Goal: Participate in discussion: Engage in conversation with other users on a specific topic

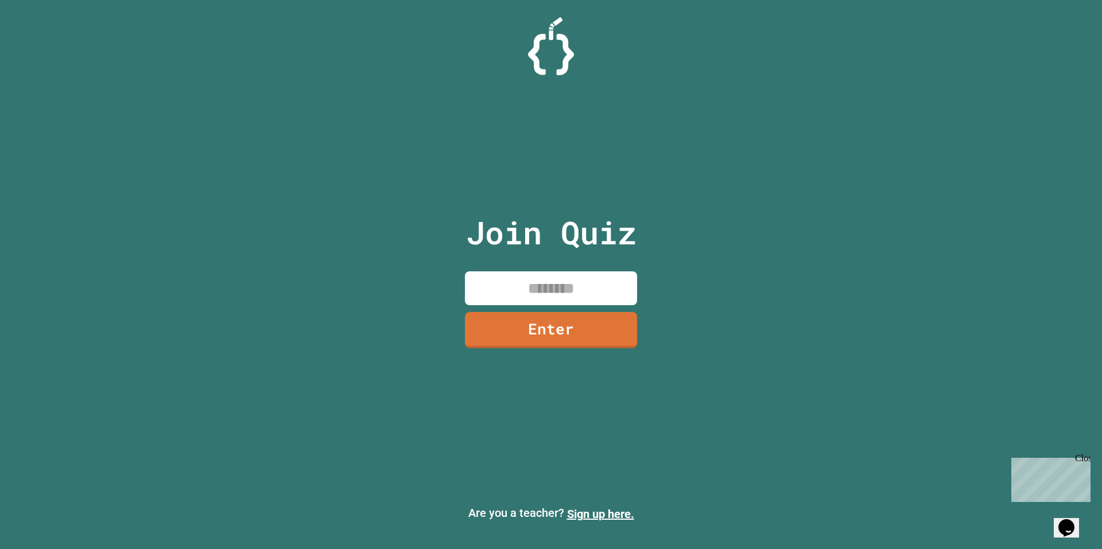
drag, startPoint x: 562, startPoint y: 278, endPoint x: 545, endPoint y: 268, distance: 20.1
click at [559, 277] on input at bounding box center [551, 288] width 172 height 34
click at [538, 287] on input "*******" at bounding box center [551, 288] width 172 height 34
type input "********"
click at [572, 336] on link "Enter" at bounding box center [551, 329] width 166 height 38
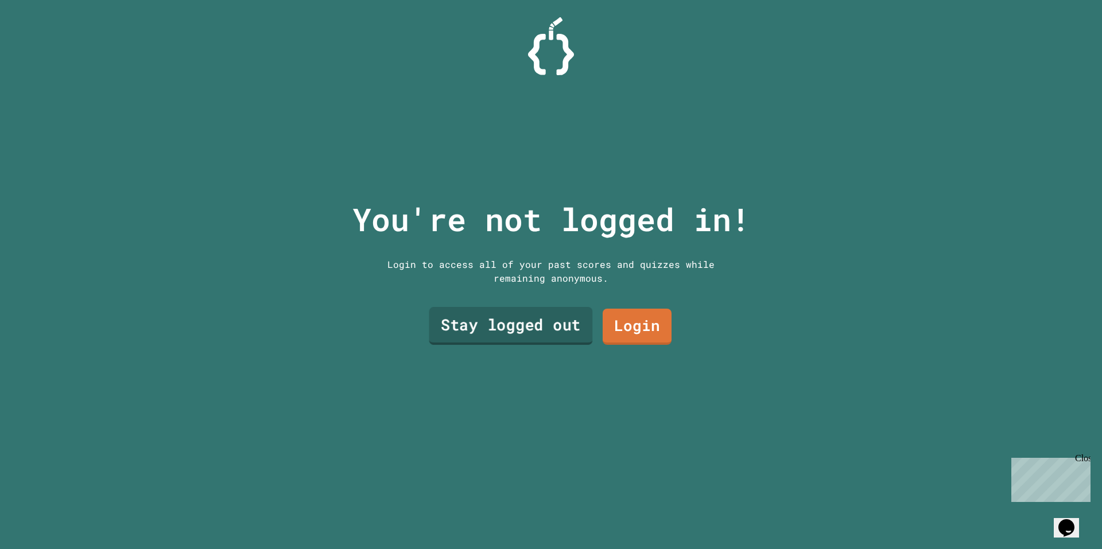
click at [518, 325] on link "Stay logged out" at bounding box center [511, 326] width 164 height 38
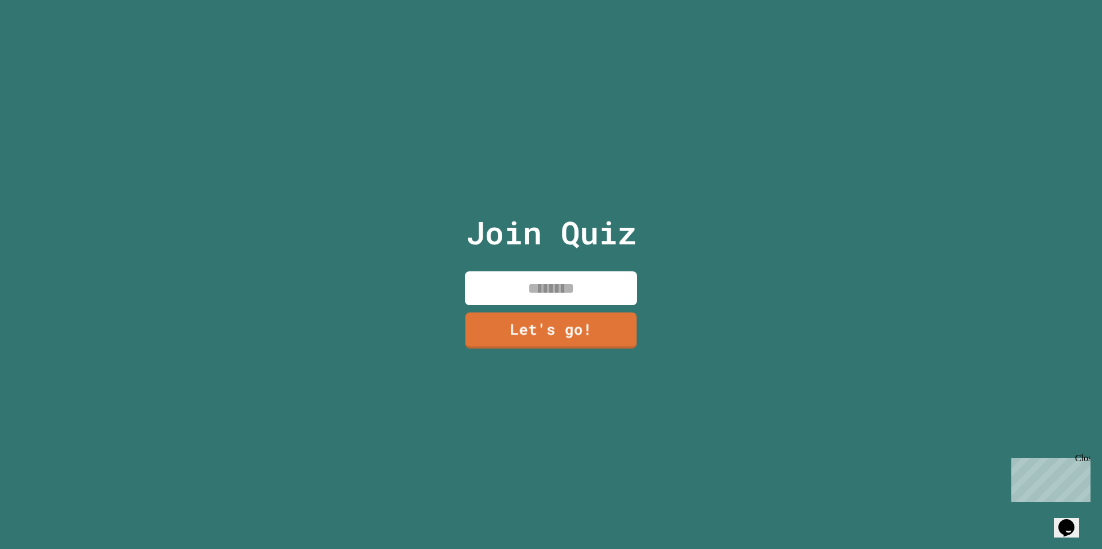
click at [537, 282] on input at bounding box center [551, 288] width 172 height 34
type input "****"
click at [544, 313] on link "Let's go!" at bounding box center [551, 329] width 170 height 38
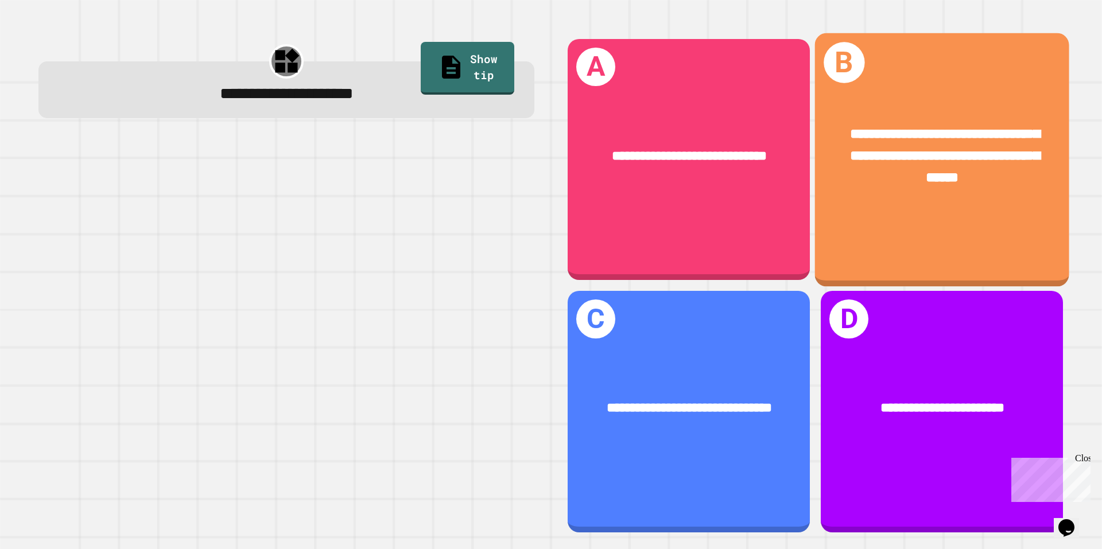
click at [902, 202] on div "**********" at bounding box center [942, 156] width 254 height 120
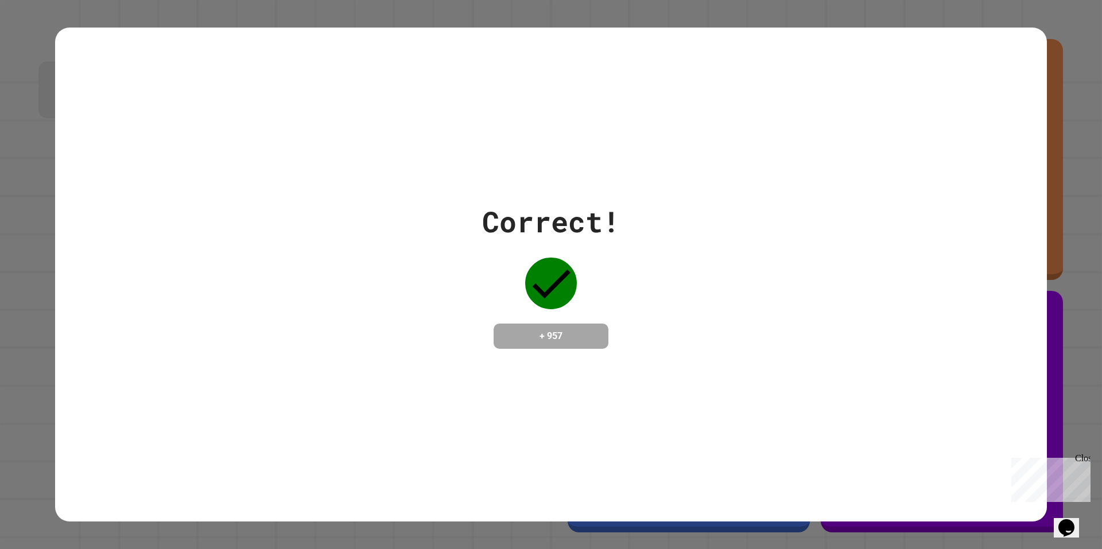
click at [654, 266] on div "Correct! + 957" at bounding box center [551, 274] width 992 height 149
click at [632, 43] on div "Correct! + 957" at bounding box center [551, 275] width 992 height 494
click at [644, 154] on div "Correct! + 957" at bounding box center [551, 275] width 992 height 494
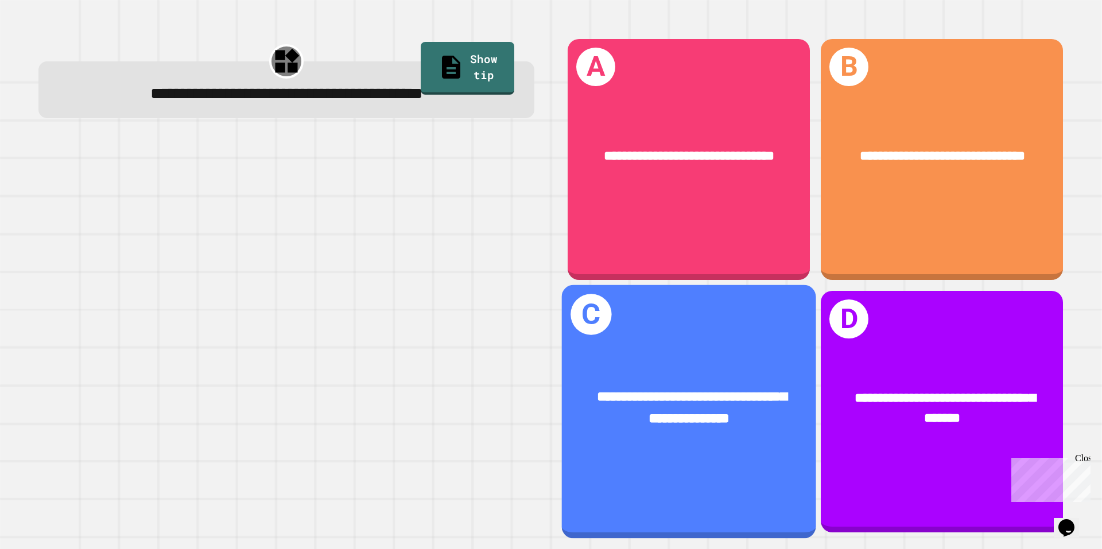
click at [700, 387] on div "**********" at bounding box center [689, 408] width 198 height 43
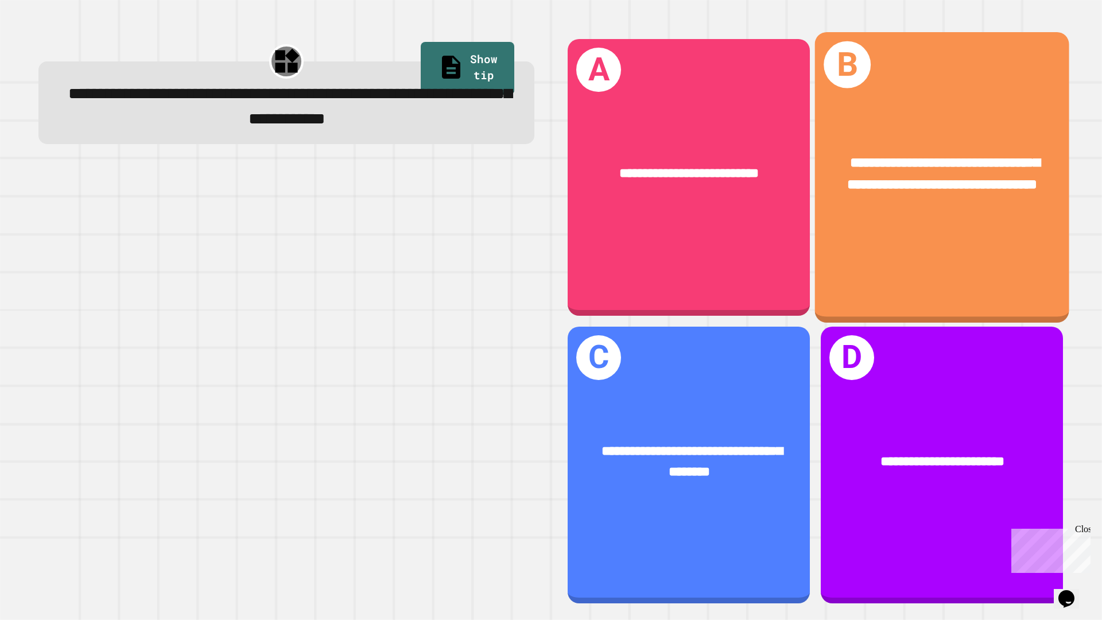
click at [898, 258] on div "**********" at bounding box center [942, 177] width 254 height 290
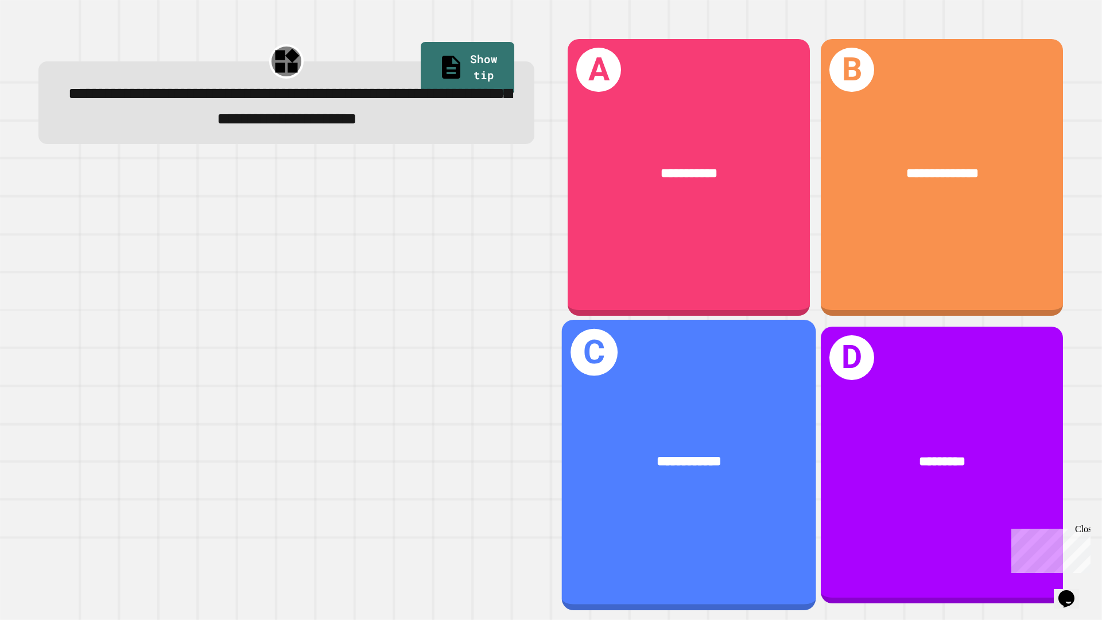
click at [696, 454] on span "**********" at bounding box center [689, 461] width 65 height 14
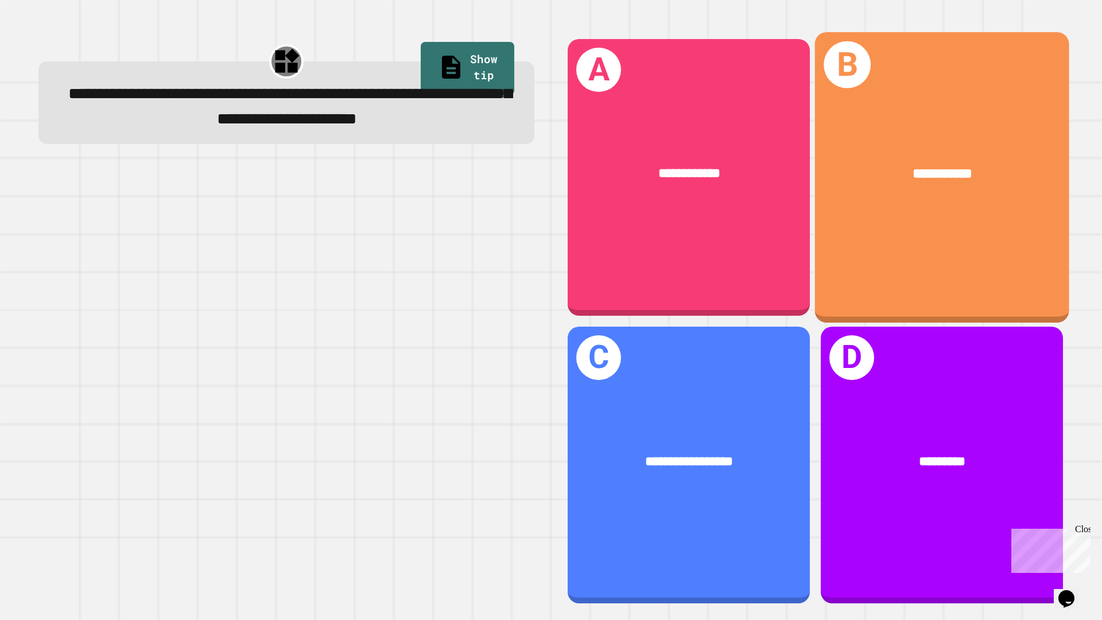
click at [888, 238] on div "**********" at bounding box center [942, 177] width 254 height 290
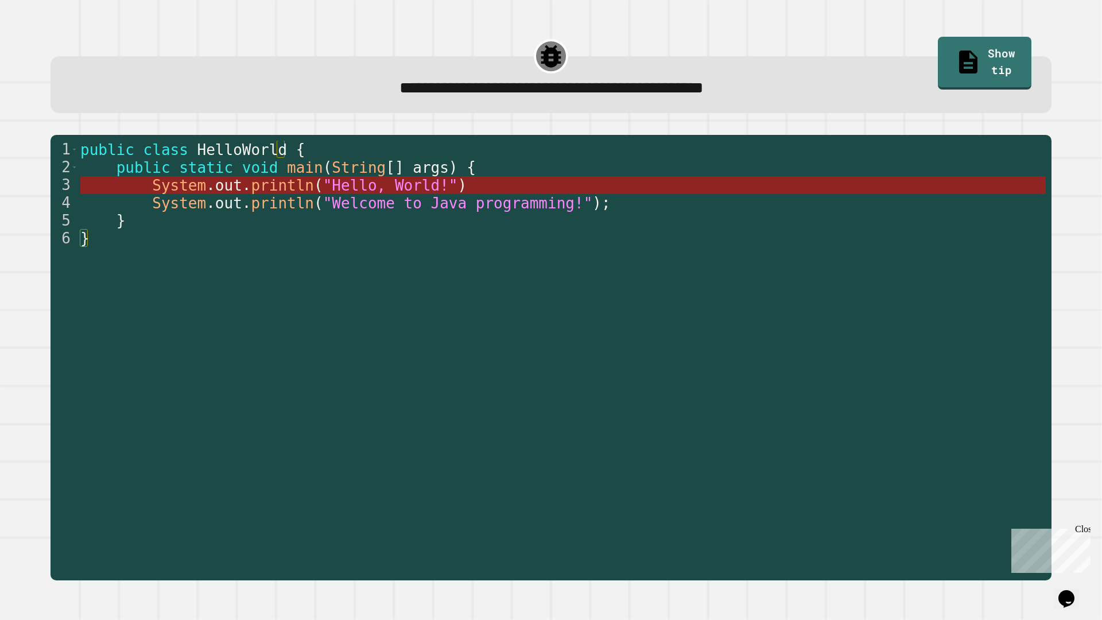
click at [276, 188] on span "println" at bounding box center [282, 185] width 63 height 17
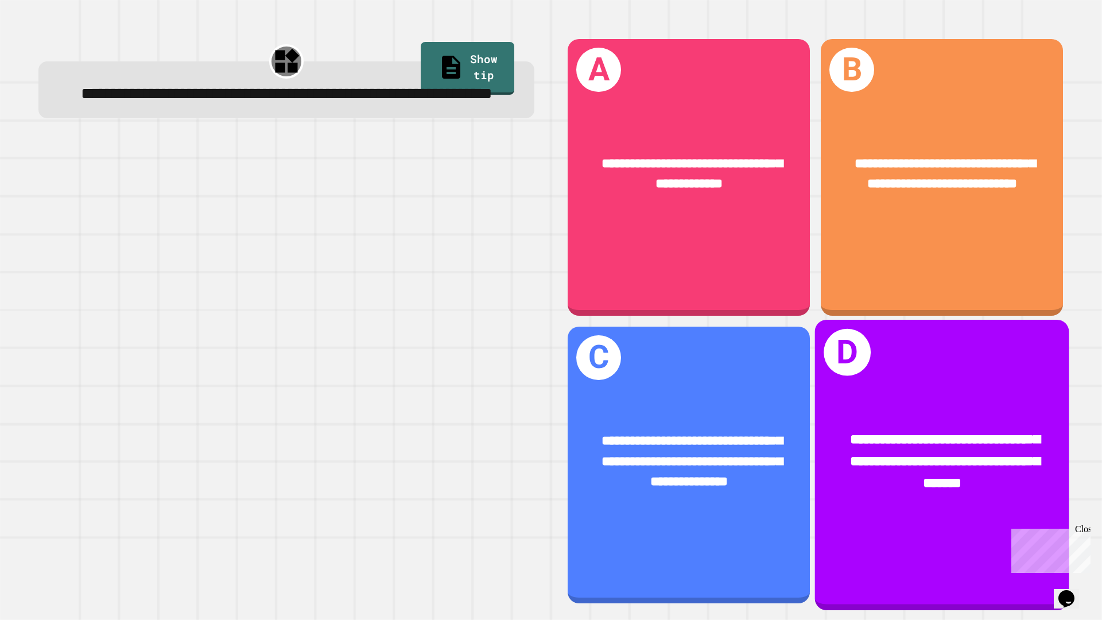
click at [905, 452] on span "**********" at bounding box center [945, 461] width 190 height 57
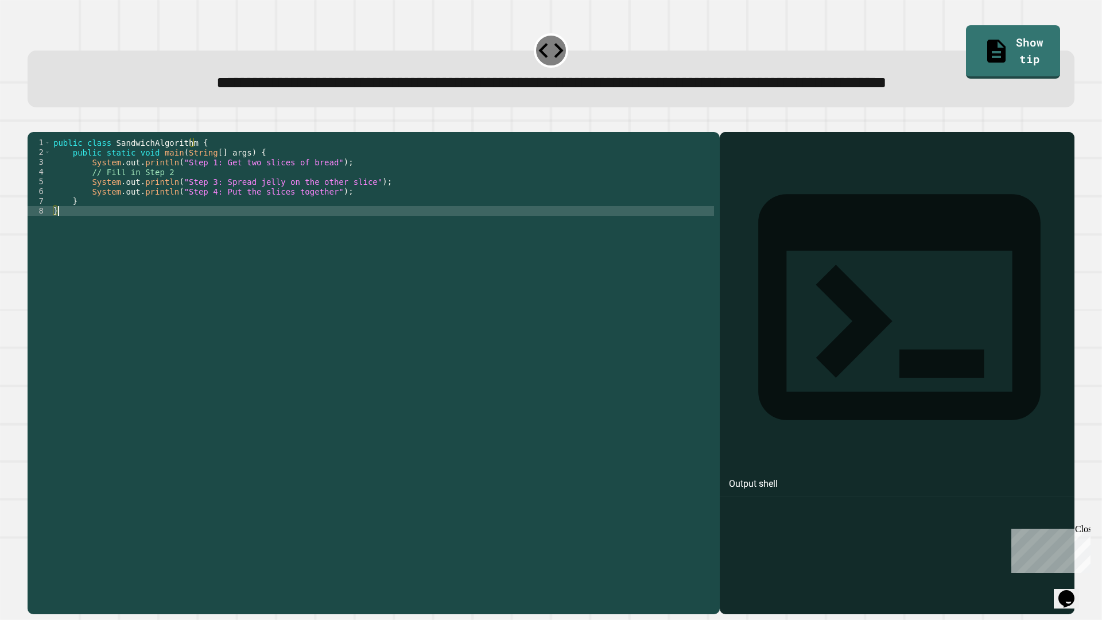
click at [487, 252] on div "public class SandwichAlgorithm { public static void main ( String [ ] args ) { …" at bounding box center [382, 348] width 663 height 420
click at [204, 216] on div "public class SandwichAlgorithm { public static void main ( String [ ] args ) { …" at bounding box center [382, 348] width 663 height 420
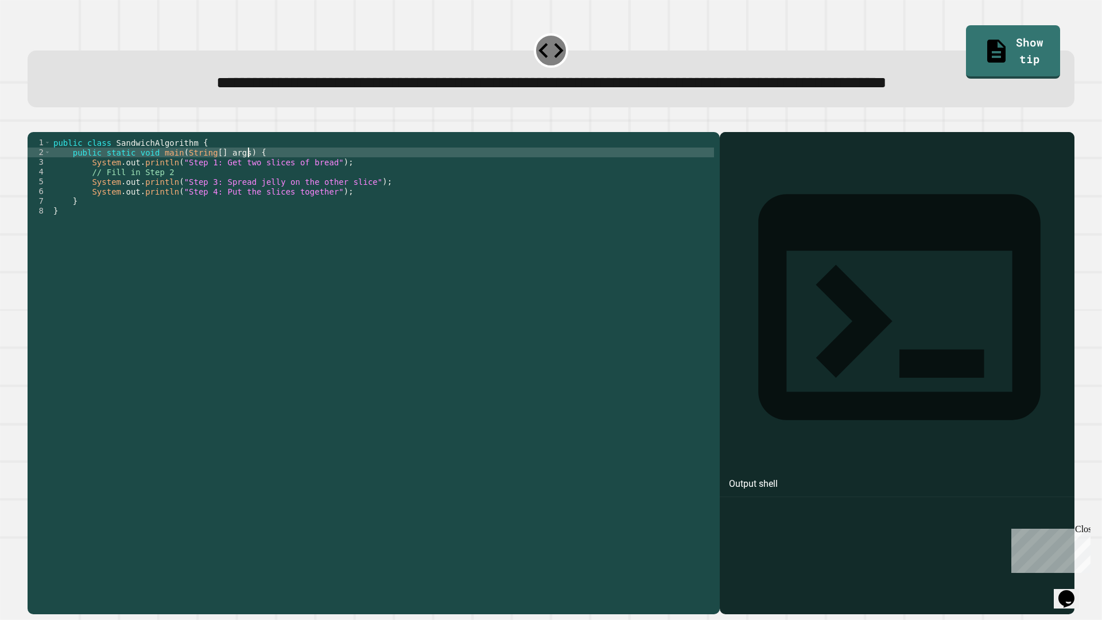
click at [251, 195] on div "public class SandwichAlgorithm { public static void main ( String [ ] args ) { …" at bounding box center [382, 348] width 663 height 420
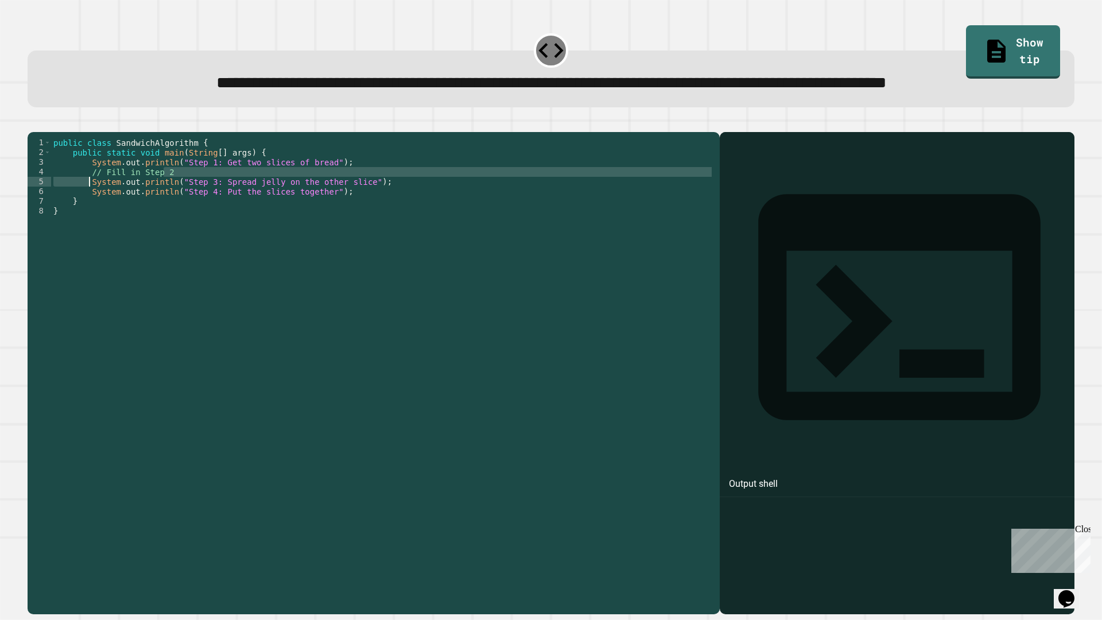
drag, startPoint x: 187, startPoint y: 220, endPoint x: 90, endPoint y: 221, distance: 97.6
click at [90, 221] on div "public class SandwichAlgorithm { public static void main ( String [ ] args ) { …" at bounding box center [382, 348] width 663 height 420
click at [90, 221] on div "public class SandwichAlgorithm { public static void main ( String [ ] args ) { …" at bounding box center [382, 338] width 663 height 400
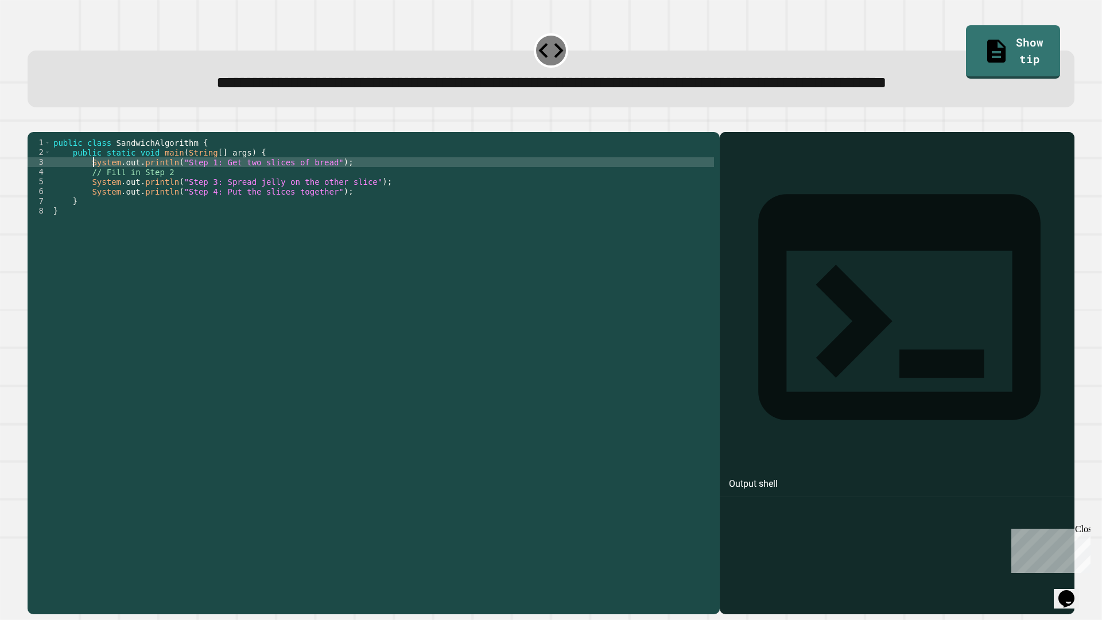
click at [91, 209] on div "public class SandwichAlgorithm { public static void main ( String [ ] args ) { …" at bounding box center [382, 348] width 663 height 420
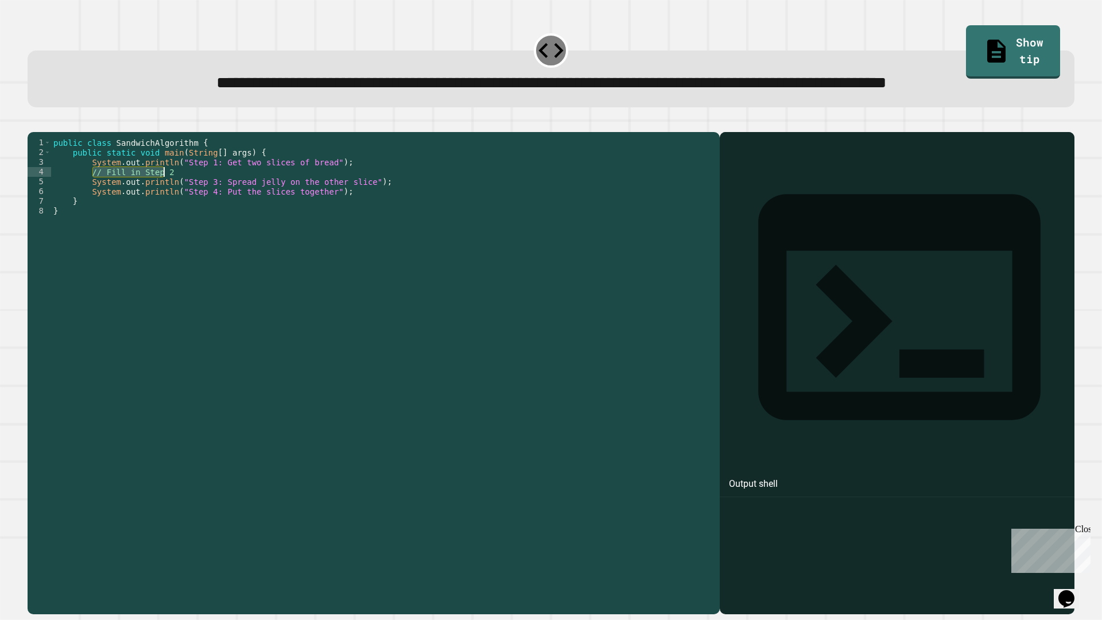
drag, startPoint x: 91, startPoint y: 220, endPoint x: 189, endPoint y: 220, distance: 97.6
click at [189, 220] on div "public class SandwichAlgorithm { public static void main ( String [ ] args ) { …" at bounding box center [382, 348] width 663 height 420
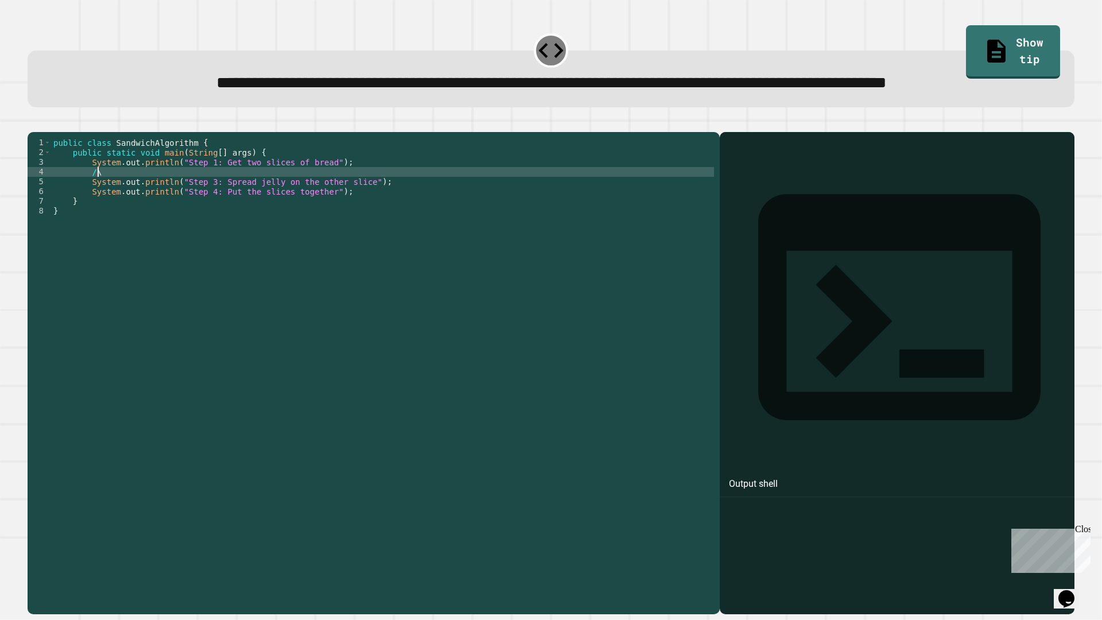
type textarea "*"
click at [692, 389] on div "public class SandwichAlgorithm { public static void main ( String [ ] args ) { …" at bounding box center [382, 348] width 663 height 420
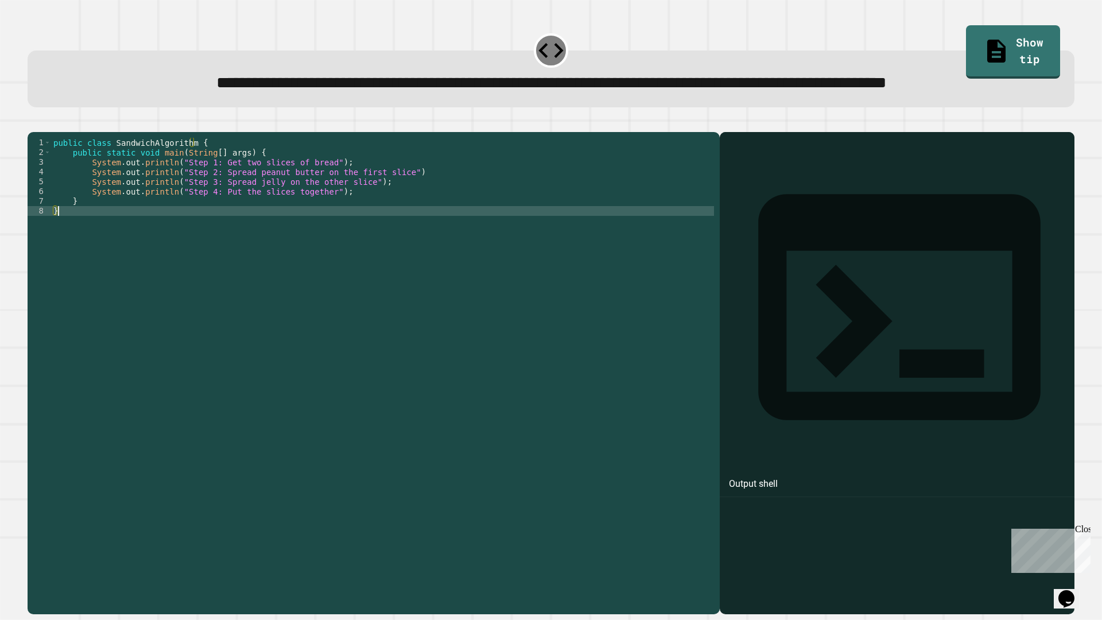
type textarea "*"
click at [854, 210] on div at bounding box center [896, 389] width 343 height 449
click at [765, 477] on div "Output shell" at bounding box center [753, 484] width 49 height 14
drag, startPoint x: 731, startPoint y: 195, endPoint x: 732, endPoint y: 205, distance: 11.0
click at [758, 197] on icon at bounding box center [899, 308] width 282 height 226
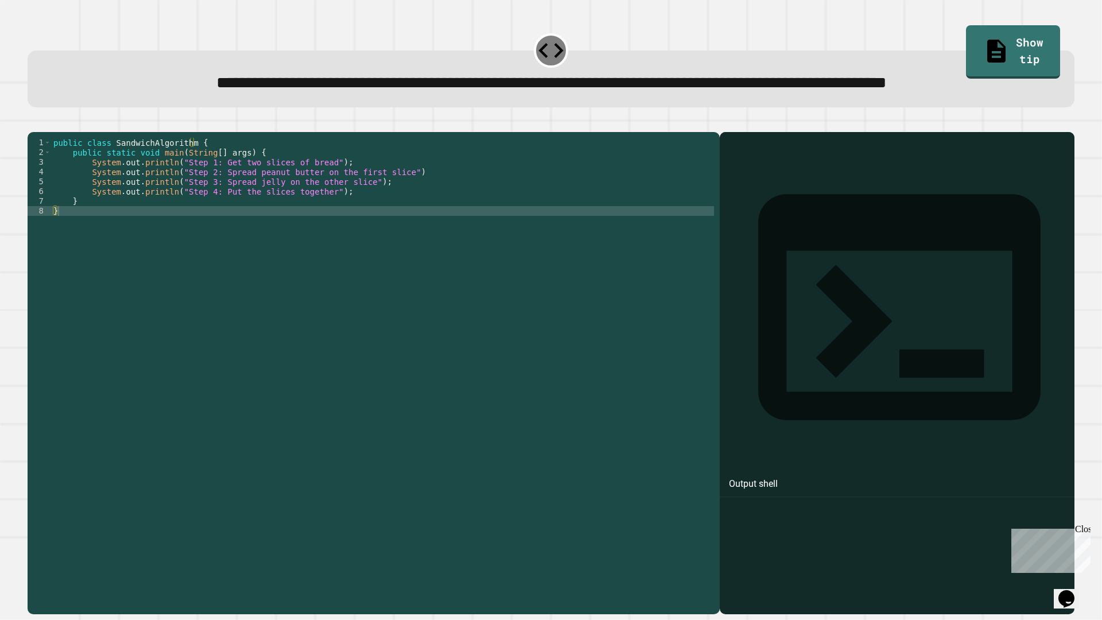
click at [33, 123] on icon "button" at bounding box center [33, 123] width 0 height 0
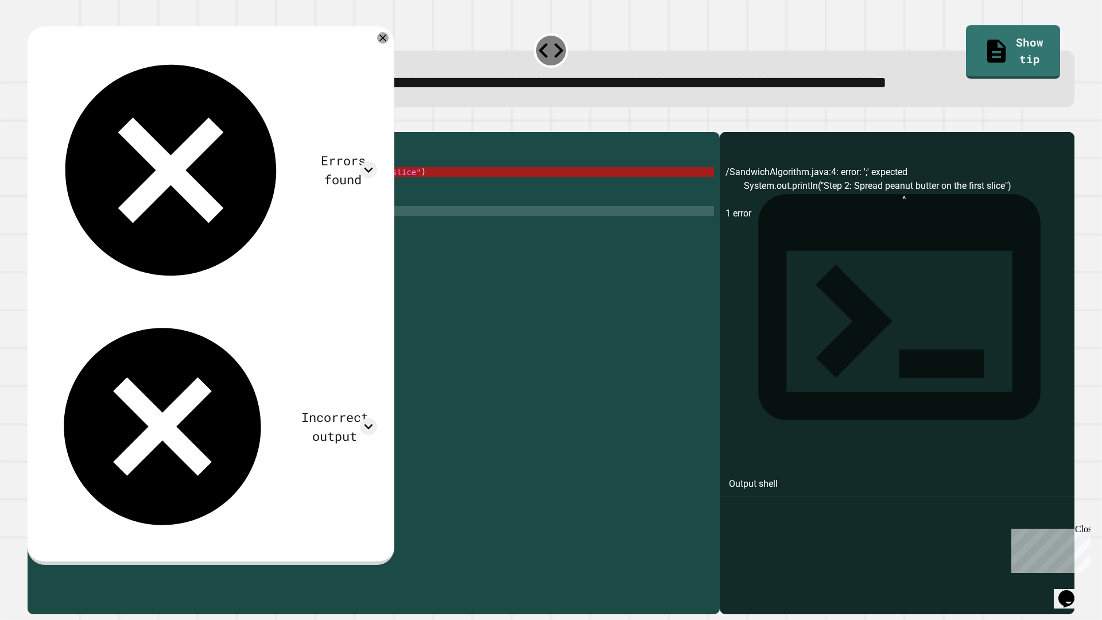
click at [408, 215] on div "public class SandwichAlgorithm { public static void main ( String [ ] args ) { …" at bounding box center [382, 348] width 663 height 420
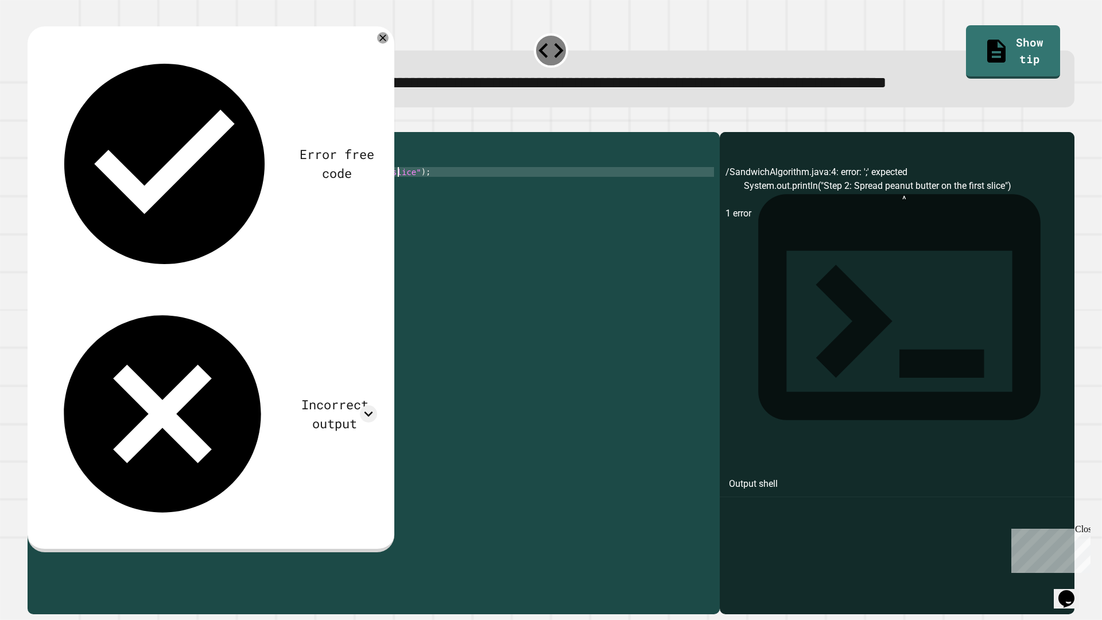
scroll to position [0, 24]
click at [346, 211] on div "public class SandwichAlgorithm { public static void main ( String [ ] args ) { …" at bounding box center [382, 348] width 663 height 420
click at [33, 123] on button "button" at bounding box center [33, 123] width 0 height 0
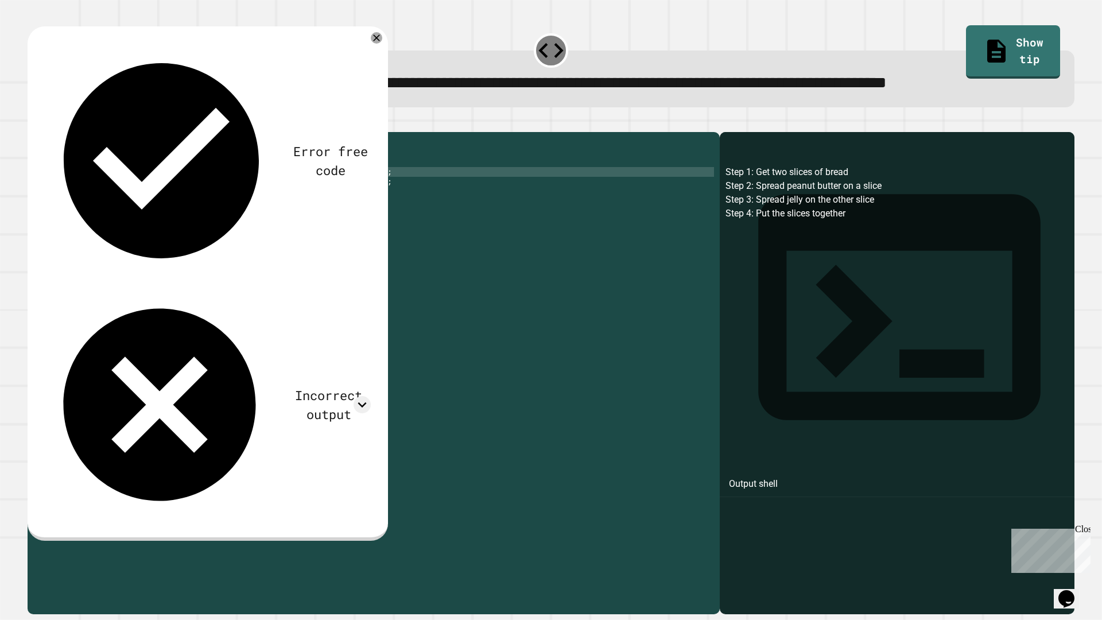
click at [320, 215] on div "public class SandwichAlgorithm { public static void main ( String [ ] args ) { …" at bounding box center [382, 348] width 663 height 420
click at [46, 147] on div "Error free code Step 1: Get two slices of bread Step 2: Spread peanut butter on…" at bounding box center [208, 283] width 360 height 514
click at [48, 141] on div "Error free code Step 1: Get two slices of bread Step 2: Spread peanut butter on…" at bounding box center [208, 283] width 360 height 514
click at [324, 212] on div "public class SandwichAlgorithm { public static void main ( String [ ] args ) { …" at bounding box center [382, 348] width 663 height 420
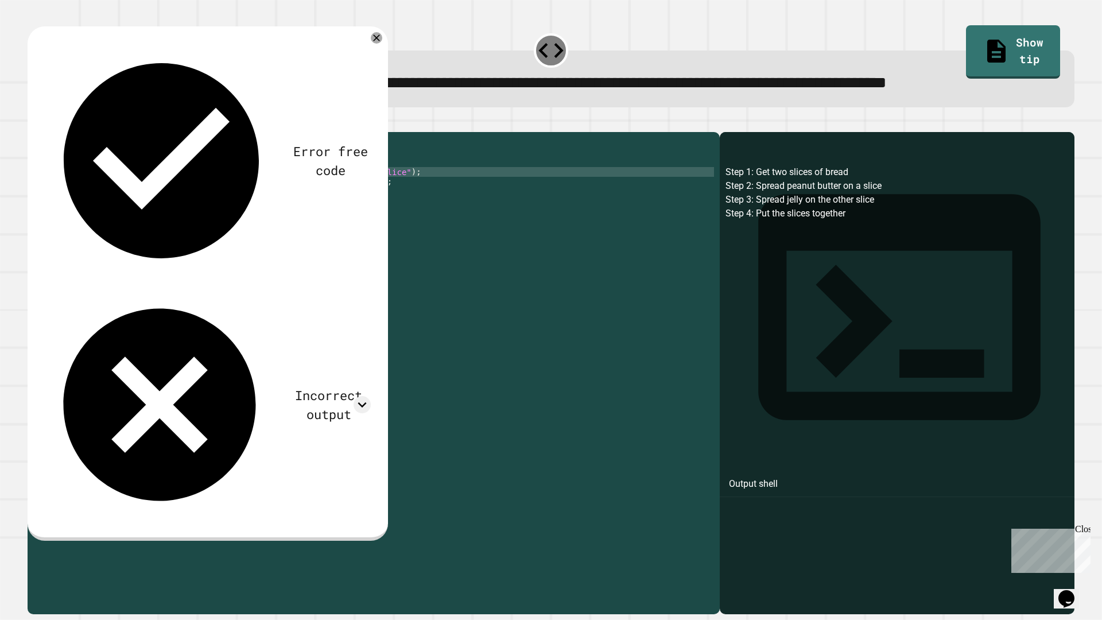
drag, startPoint x: 325, startPoint y: 212, endPoint x: 310, endPoint y: 215, distance: 15.8
click at [327, 214] on div "public class SandwichAlgorithm { public static void main ( String [ ] args ) { …" at bounding box center [382, 348] width 663 height 420
click at [33, 123] on button "button" at bounding box center [33, 123] width 0 height 0
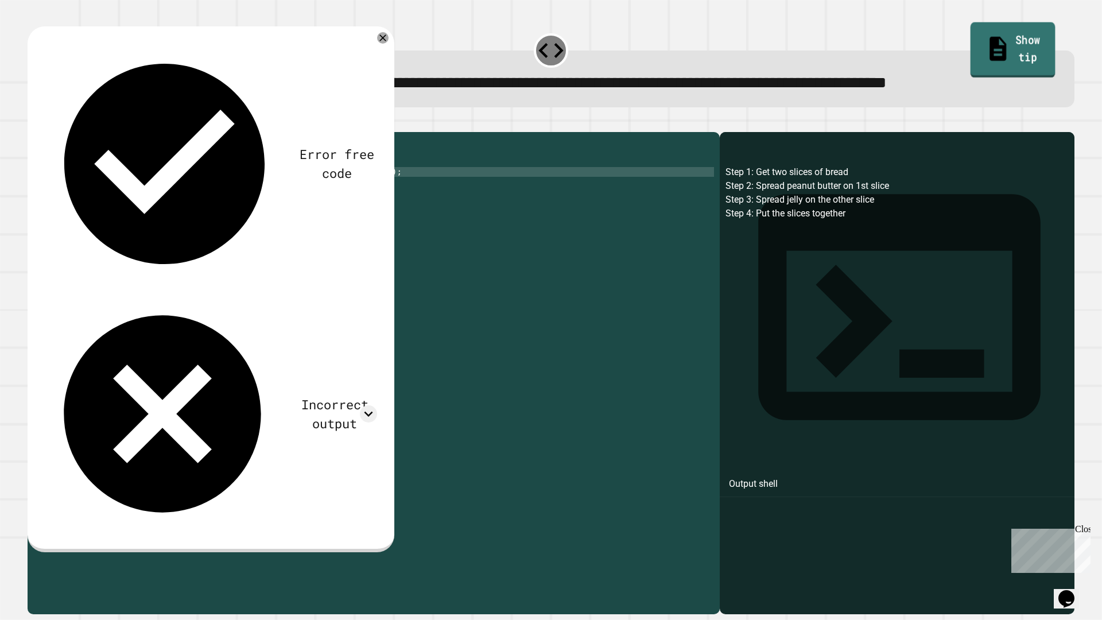
click at [979, 39] on link "Show tip" at bounding box center [1013, 50] width 85 height 56
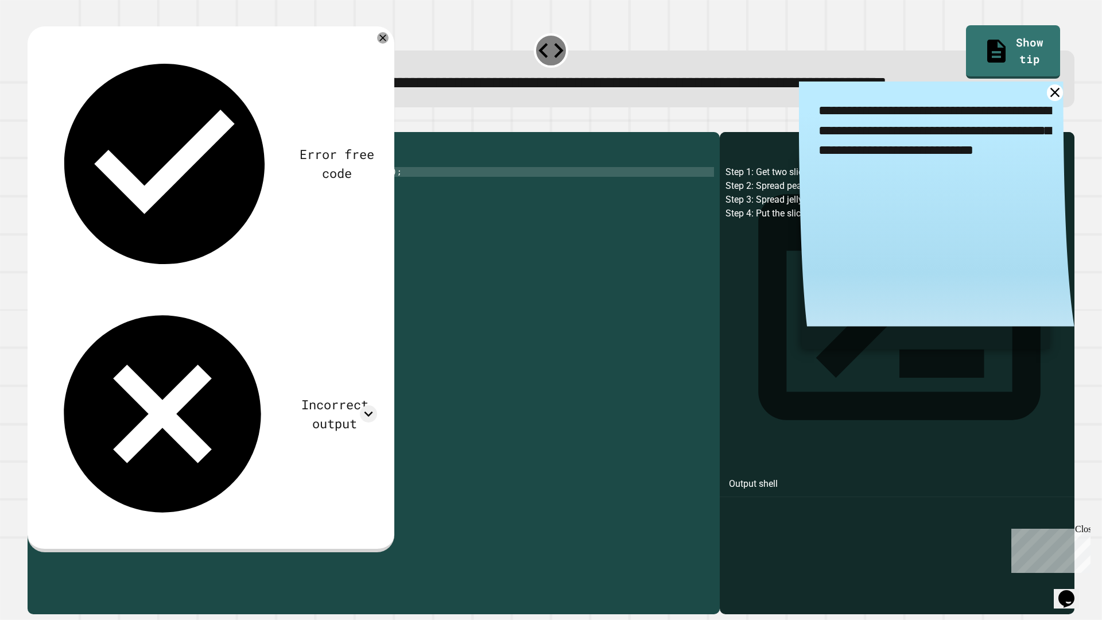
scroll to position [0, 10]
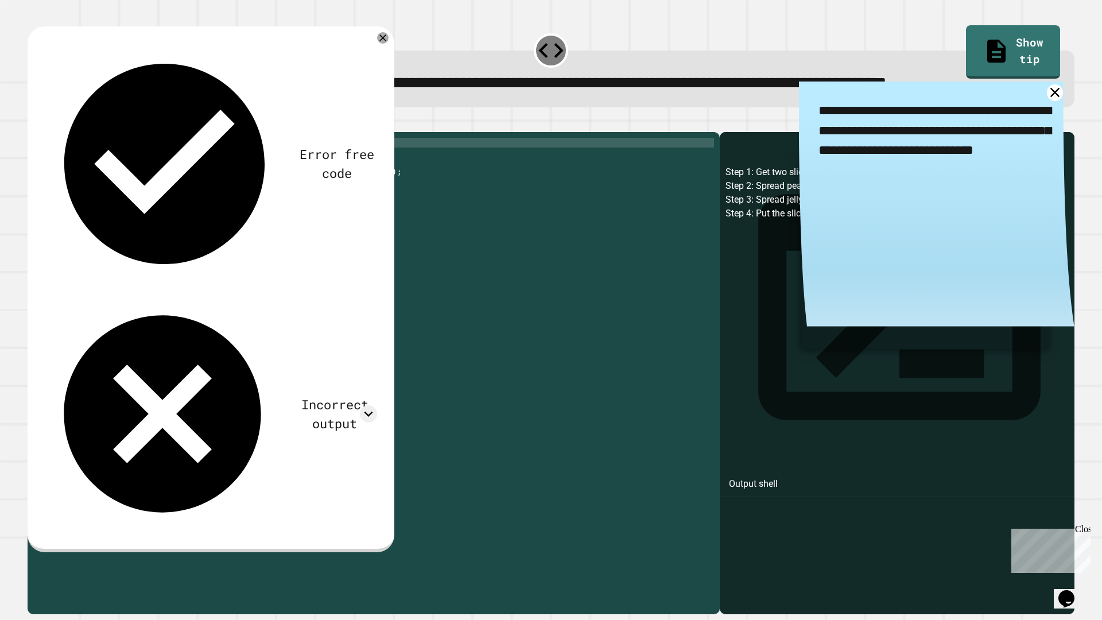
click at [617, 189] on div "public class SandwichAlgorithm { public static void main ( String [ ] args ) { …" at bounding box center [382, 348] width 663 height 420
click at [305, 217] on div "public class SandwichAlgorithm { public static void main ( String [ ] args ) { …" at bounding box center [382, 348] width 663 height 420
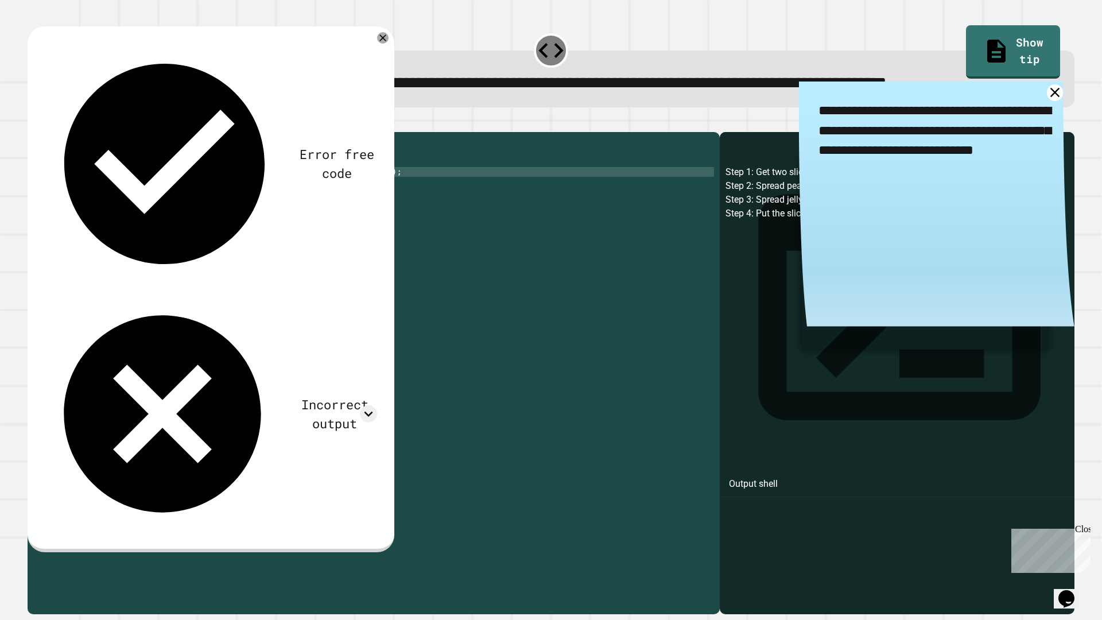
click at [405, 219] on div "public class SandwichAlgorithm { public static void main ( String [ ] args ) { …" at bounding box center [382, 348] width 663 height 420
click at [257, 209] on div "public class SandwichAlgorithm { public static void main ( String [ ] args ) { …" at bounding box center [382, 348] width 663 height 420
click at [262, 215] on div "public class SandwichAlgorithm { public static void main ( String [ ] args ) { …" at bounding box center [382, 348] width 663 height 420
click at [321, 216] on div "public class SandwichAlgorithm { public static void main ( String [ ] args ) { …" at bounding box center [382, 348] width 663 height 420
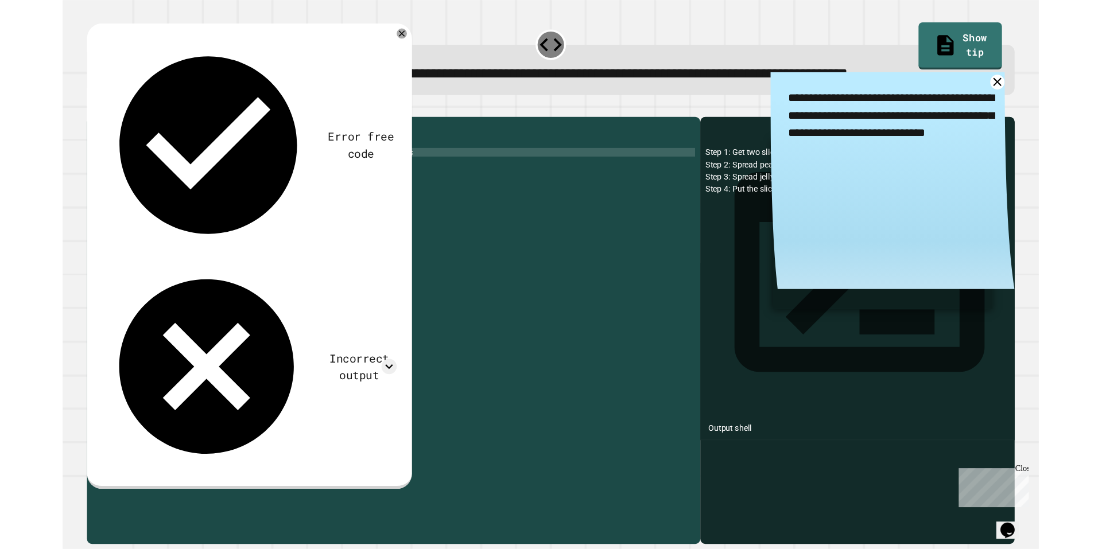
scroll to position [0, 20]
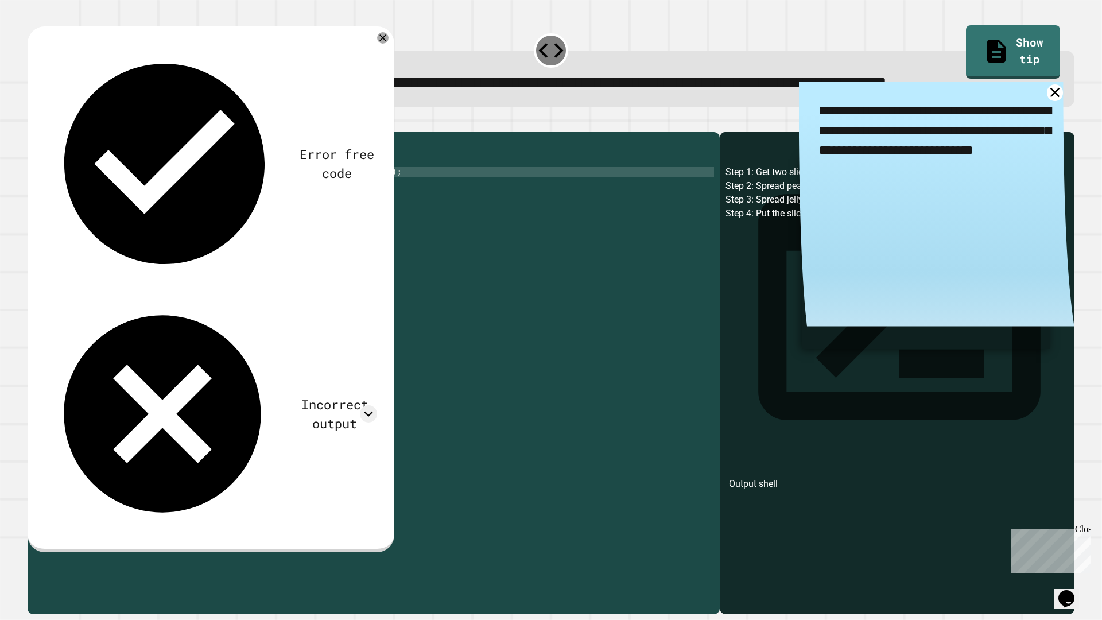
type textarea "**********"
click at [54, 132] on div at bounding box center [551, 125] width 1047 height 14
click at [33, 123] on button "button" at bounding box center [33, 123] width 0 height 0
